Goal: Communication & Community: Participate in discussion

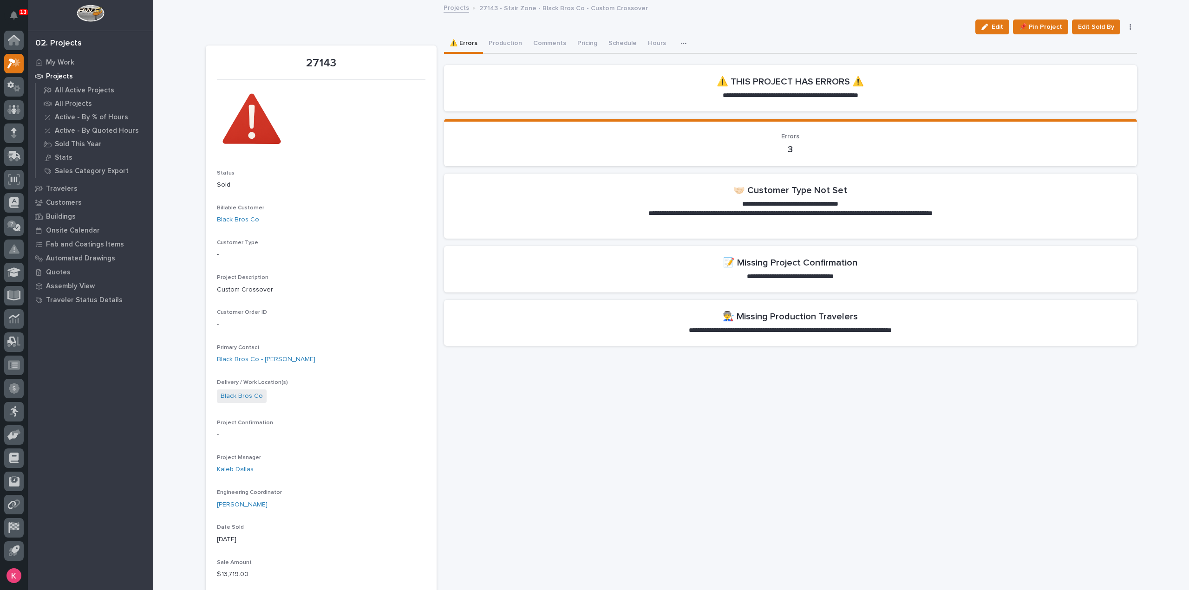
click at [19, 13] on div "13" at bounding box center [23, 12] width 9 height 6
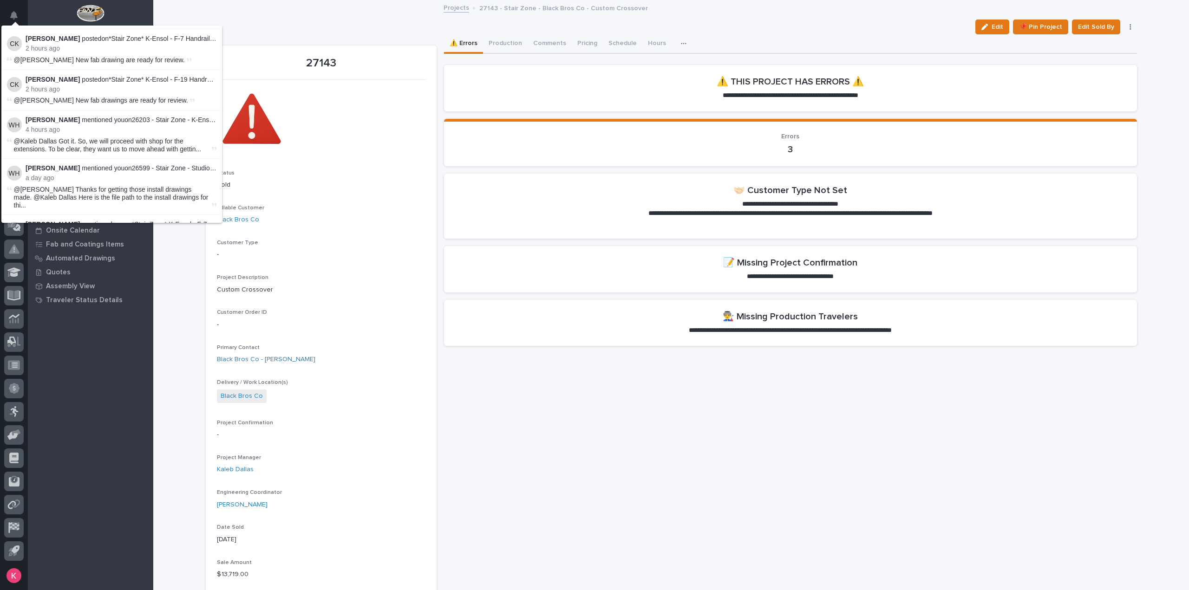
scroll to position [46, 0]
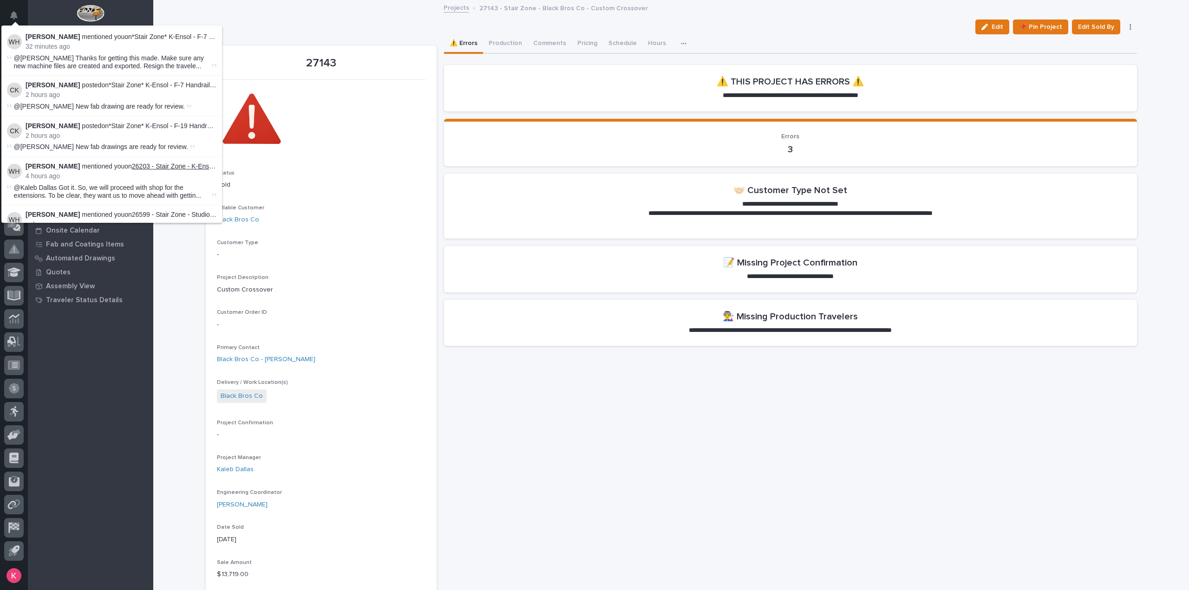
click at [184, 166] on link "26203 - Stair Zone - K-Ensol - Factory Stairs" at bounding box center [196, 165] width 128 height 7
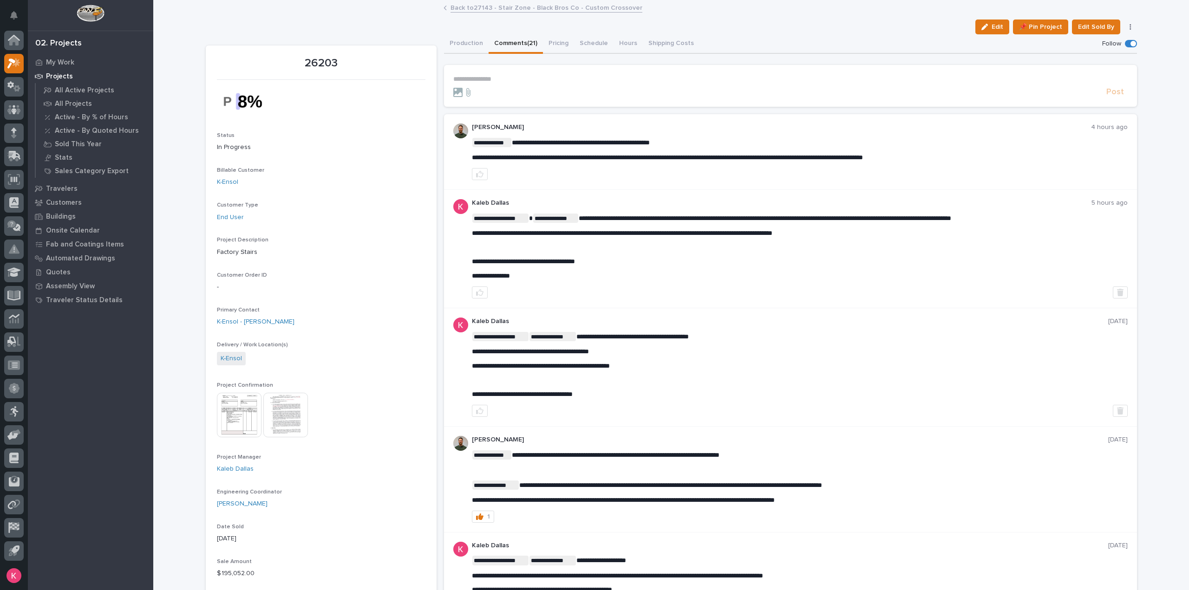
click at [541, 79] on p "**********" at bounding box center [790, 79] width 674 height 8
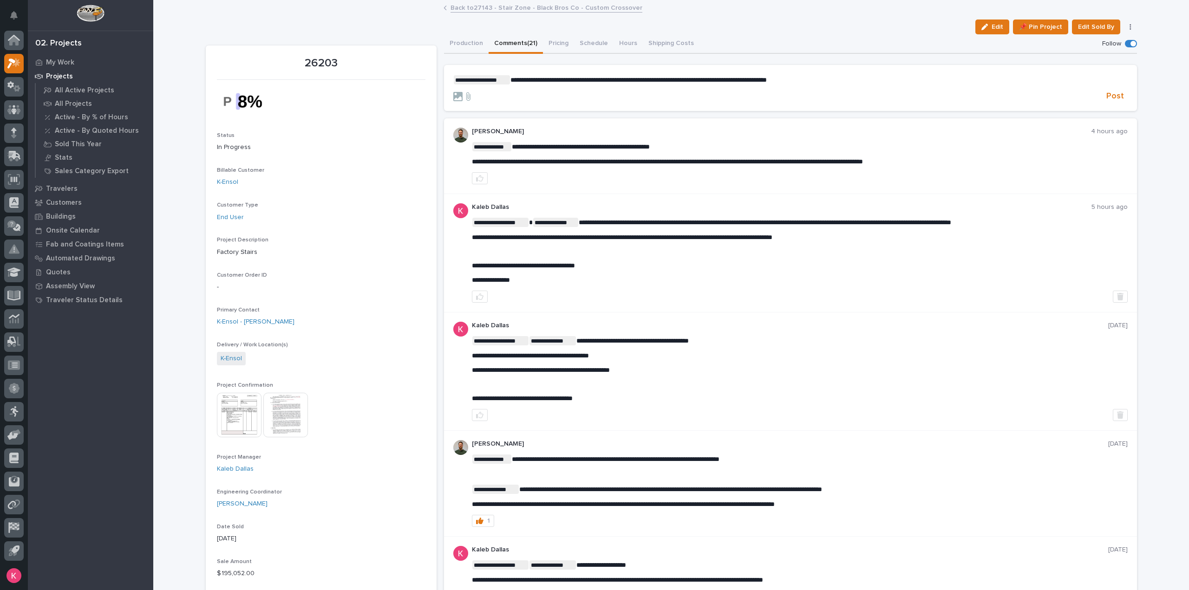
click at [1120, 96] on button "Post" at bounding box center [1114, 96] width 25 height 11
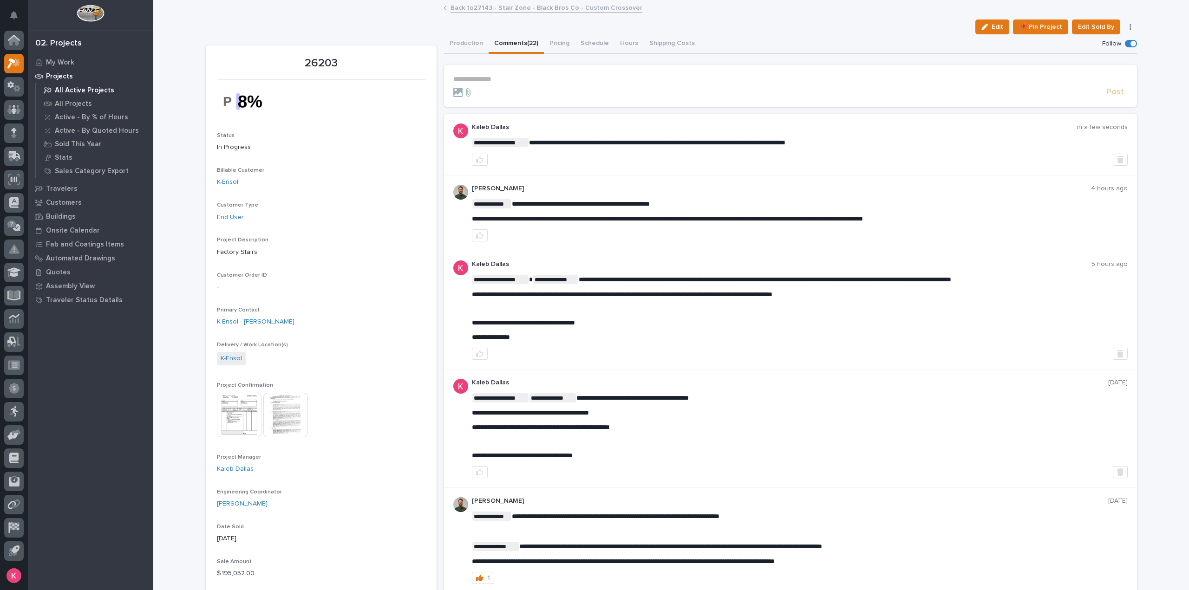
drag, startPoint x: 9, startPoint y: 11, endPoint x: 53, endPoint y: 96, distance: 95.5
click at [9, 11] on button "Notifications" at bounding box center [13, 15] width 19 height 19
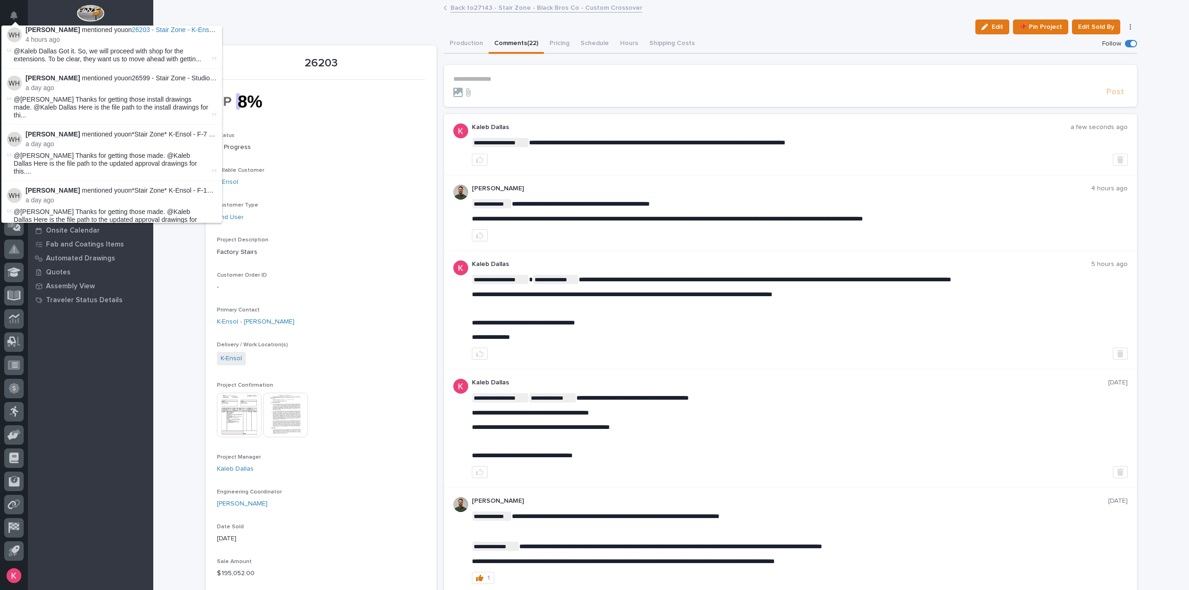
scroll to position [232, 0]
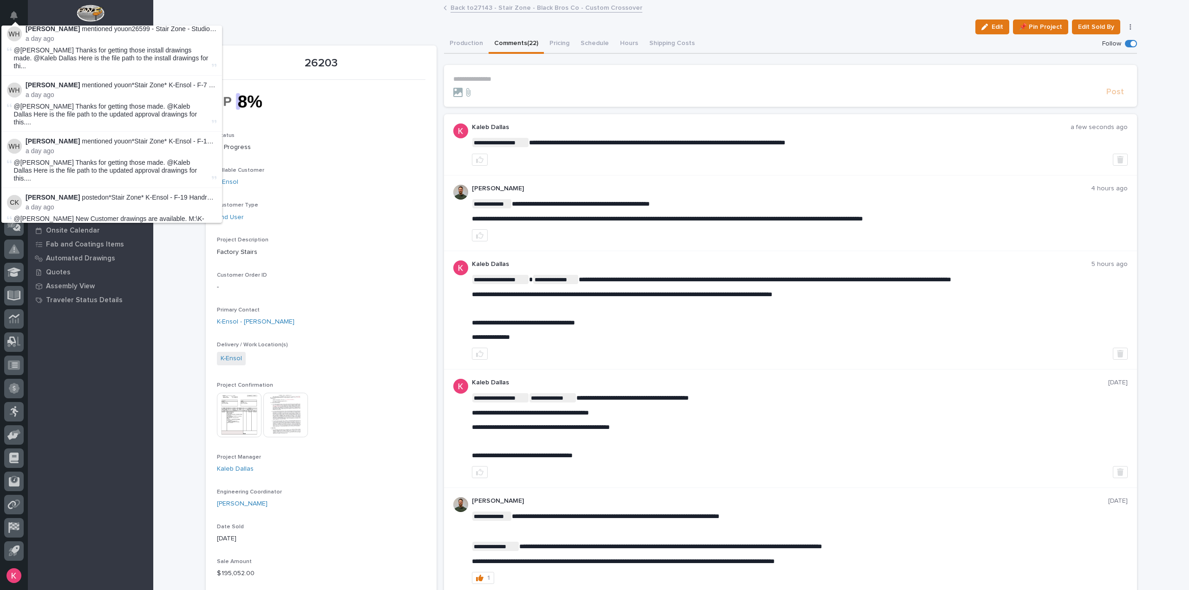
click at [257, 215] on div "End User" at bounding box center [321, 218] width 208 height 10
